Goal: Task Accomplishment & Management: Manage account settings

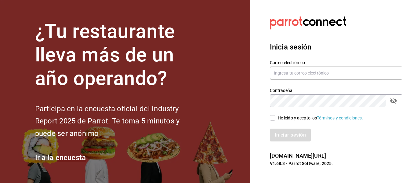
type input "multiuser@dairy.com"
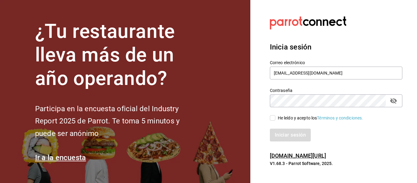
click at [275, 115] on input "He leído y acepto los Términos y condiciones." at bounding box center [272, 117] width 5 height 5
checkbox input "true"
click at [282, 132] on button "Iniciar sesión" at bounding box center [291, 135] width 42 height 13
